Goal: Information Seeking & Learning: Learn about a topic

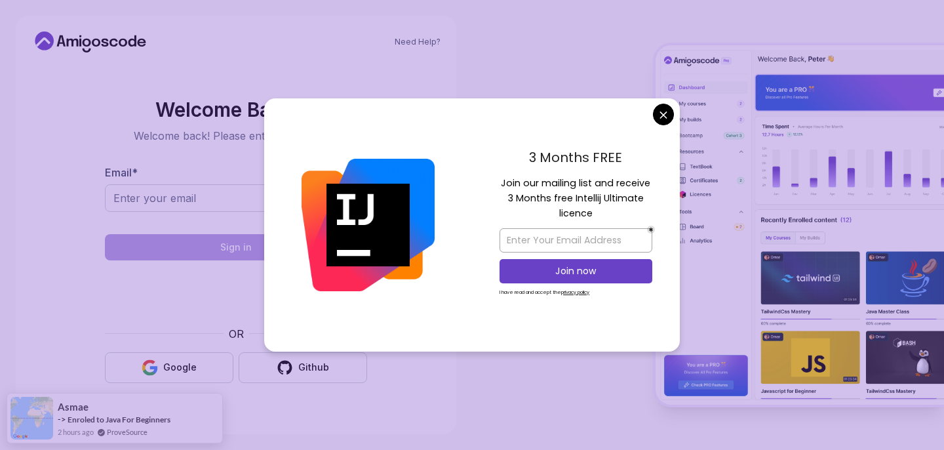
click at [662, 119] on body "Need Help? Welcome Back 👋 Welcome back! Please enter your details. Email * Sign…" at bounding box center [472, 225] width 944 height 450
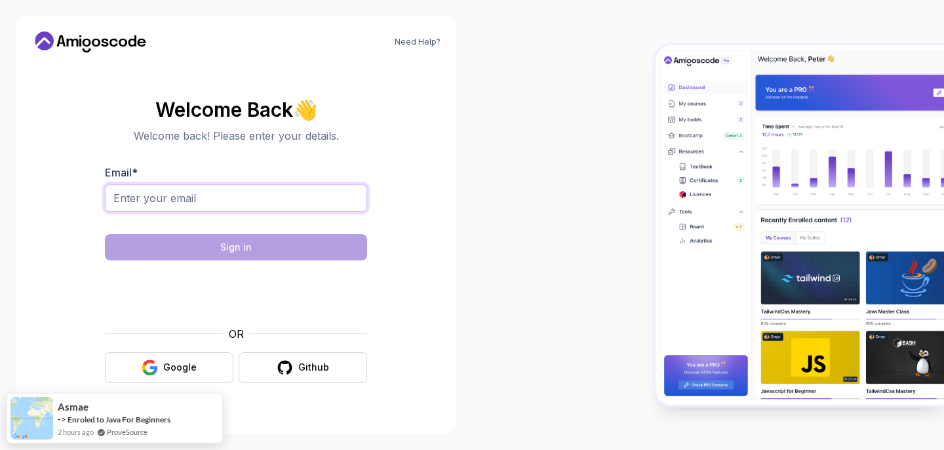
click at [312, 197] on input "Email *" at bounding box center [236, 198] width 262 height 28
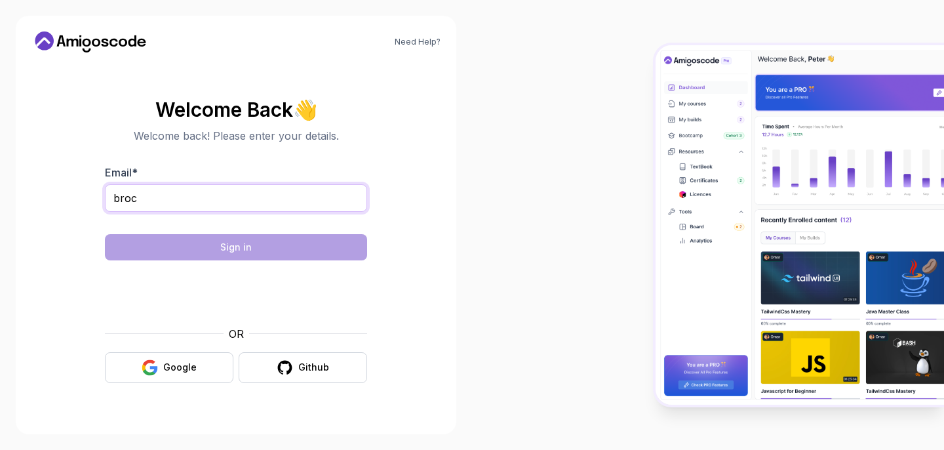
type input "[EMAIL_ADDRESS][DOMAIN_NAME]"
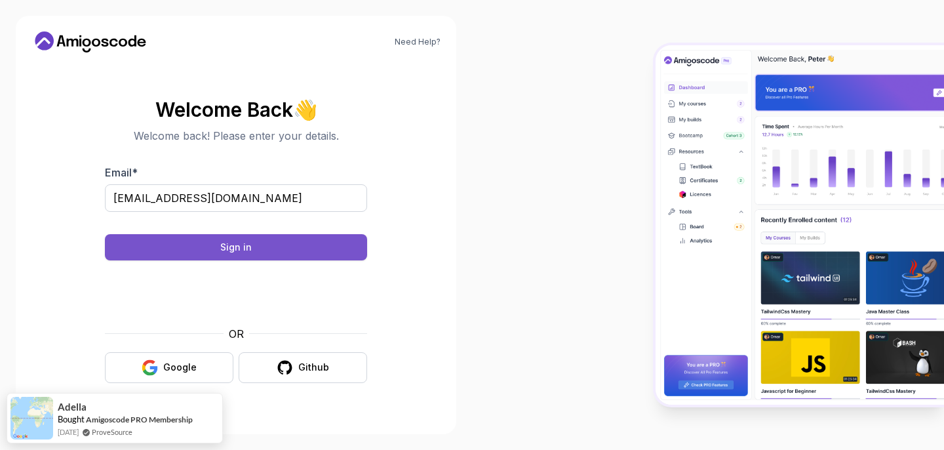
click at [298, 252] on button "Sign in" at bounding box center [236, 247] width 262 height 26
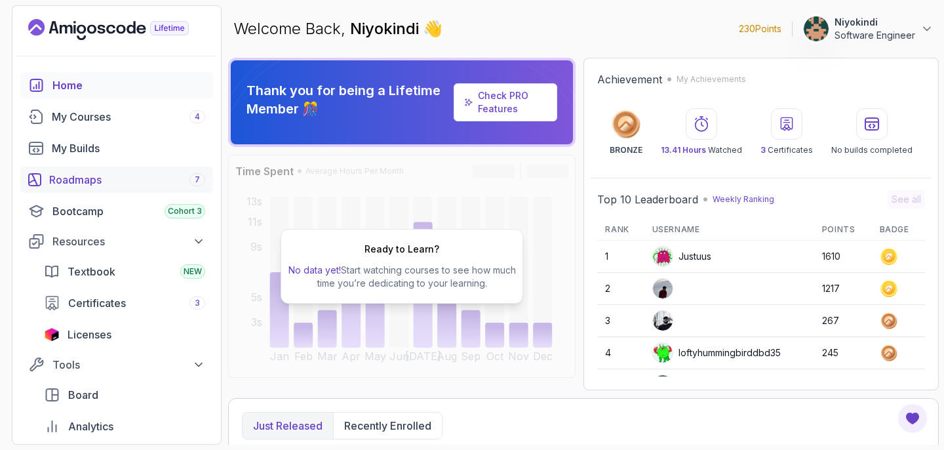
click at [167, 174] on div "Roadmaps 7" at bounding box center [127, 180] width 156 height 16
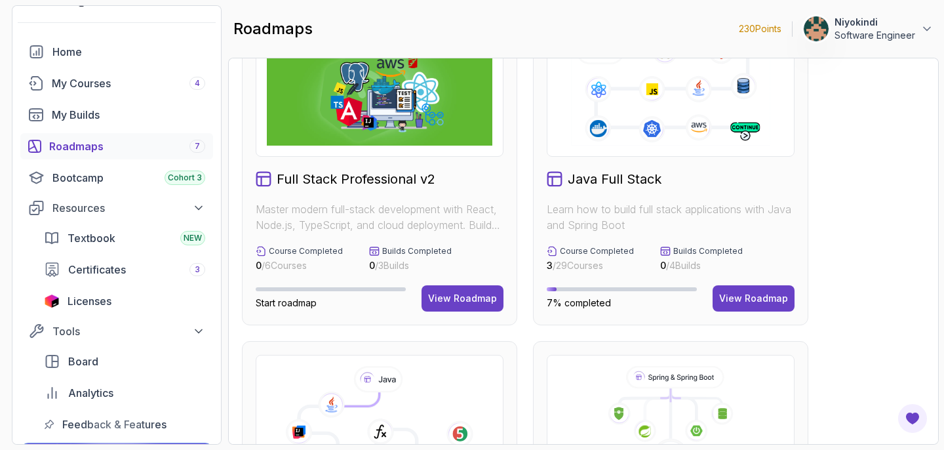
scroll to position [64, 0]
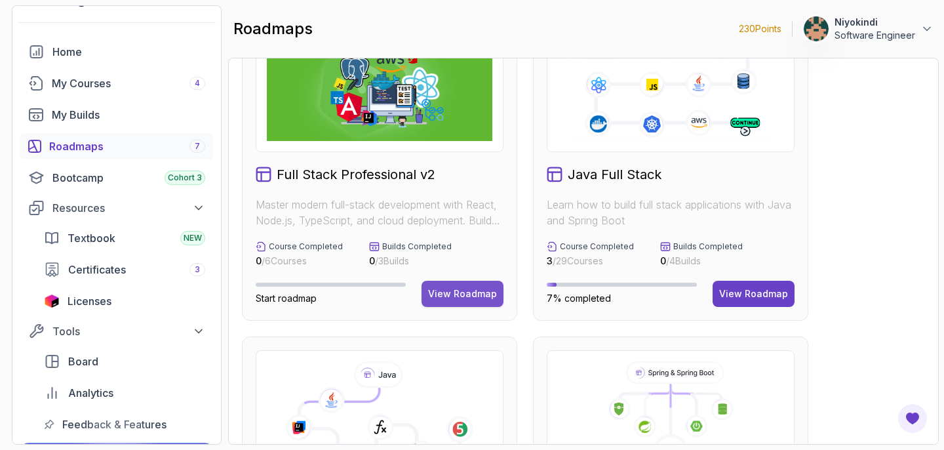
click at [467, 282] on button "View Roadmap" at bounding box center [463, 294] width 82 height 26
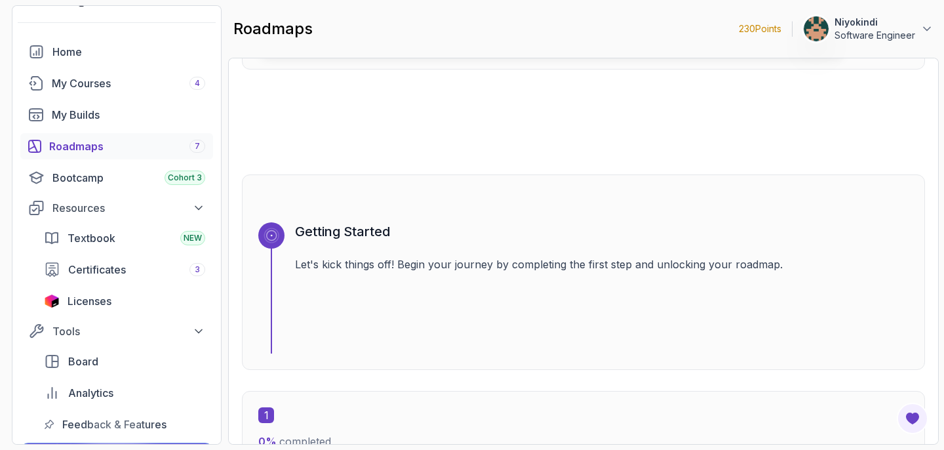
scroll to position [463, 0]
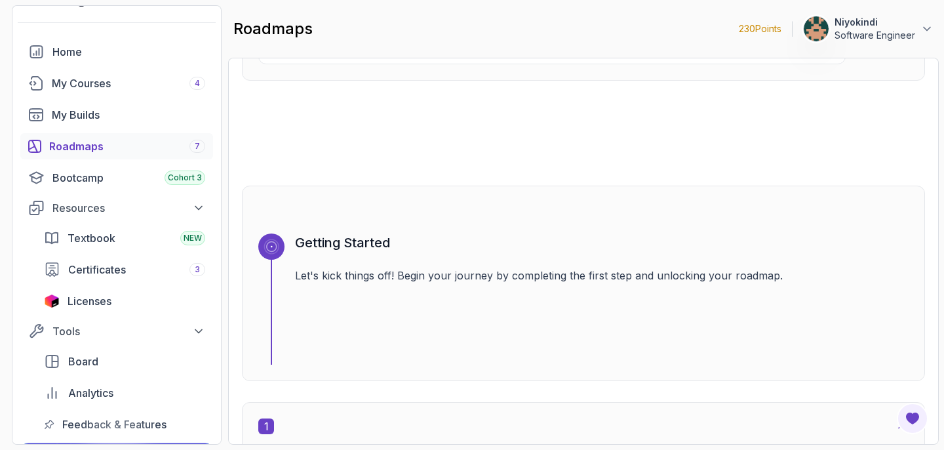
click at [108, 148] on div "Roadmaps 7" at bounding box center [127, 146] width 156 height 16
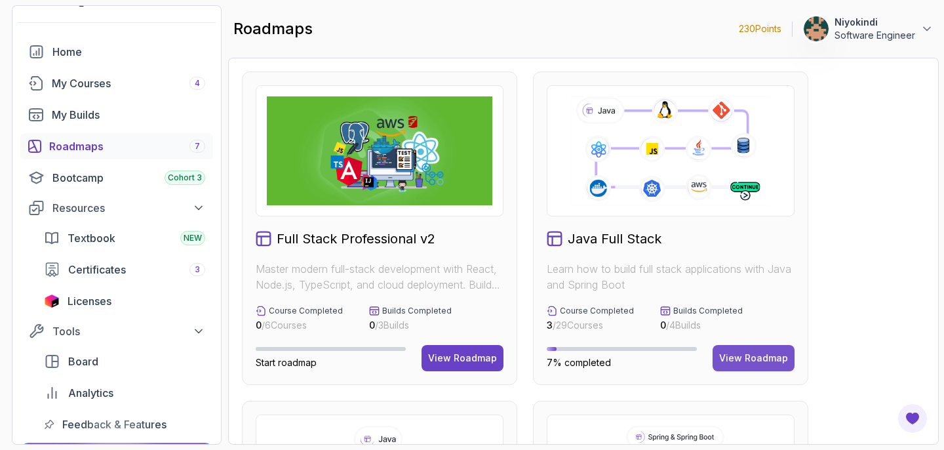
click at [739, 354] on div "View Roadmap" at bounding box center [753, 357] width 69 height 13
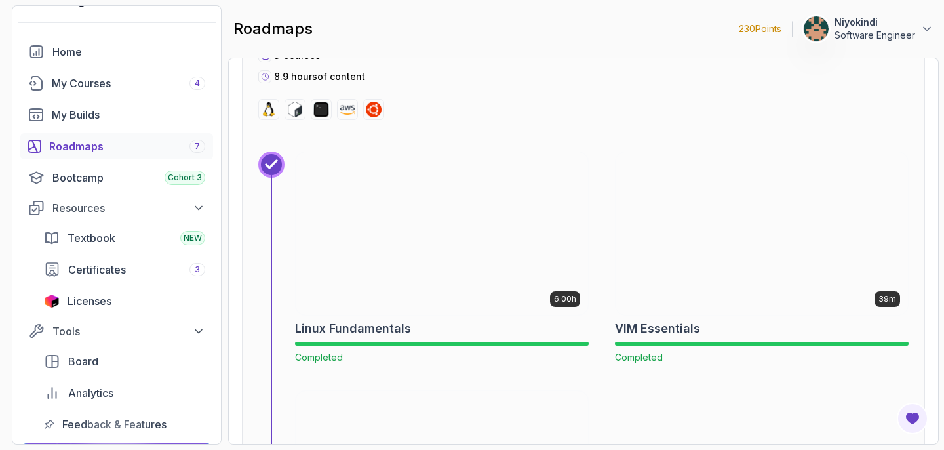
scroll to position [542, 0]
